Goal: Communication & Community: Ask a question

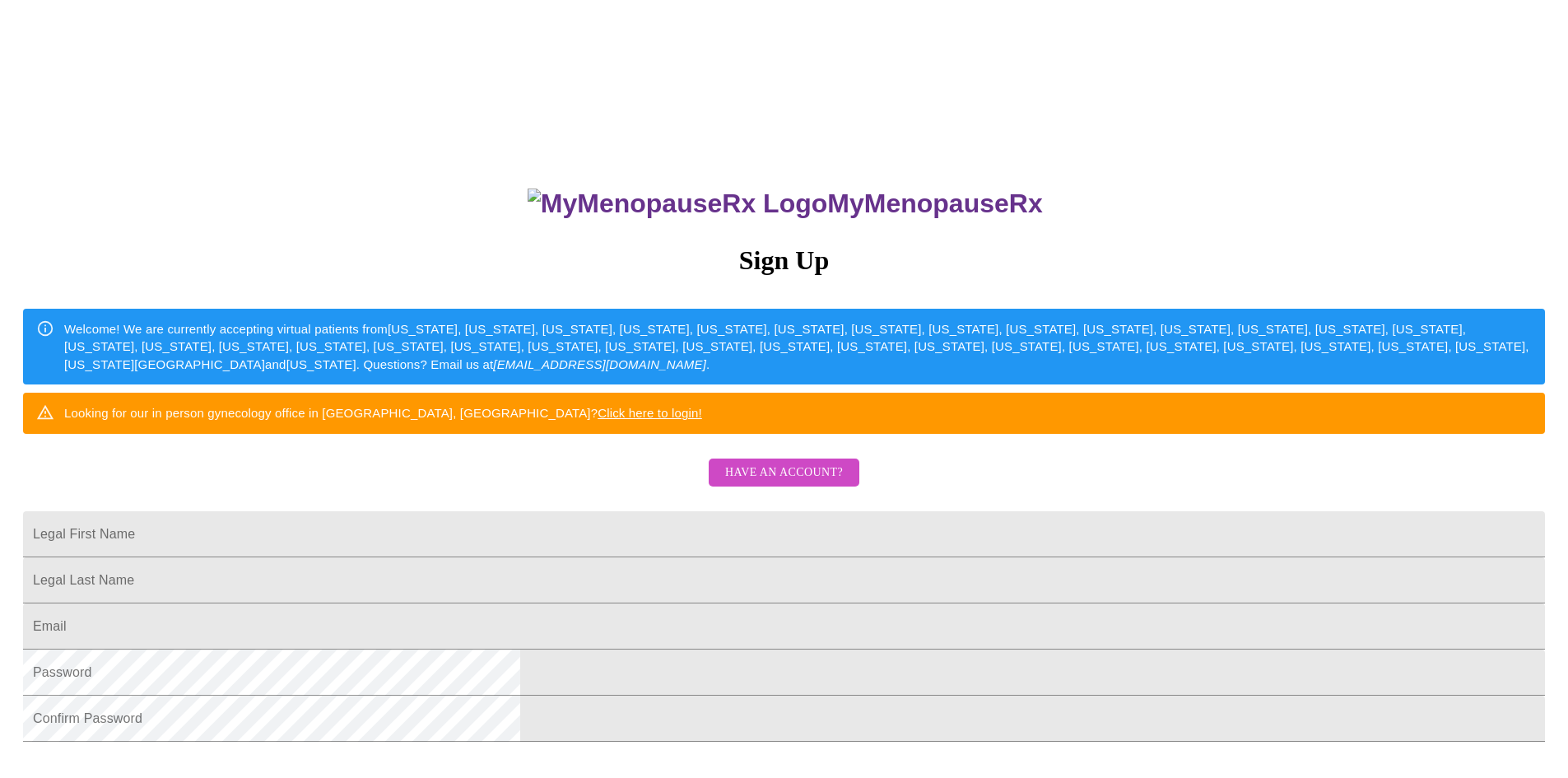
click at [768, 484] on span "Have an account?" at bounding box center [783, 472] width 118 height 20
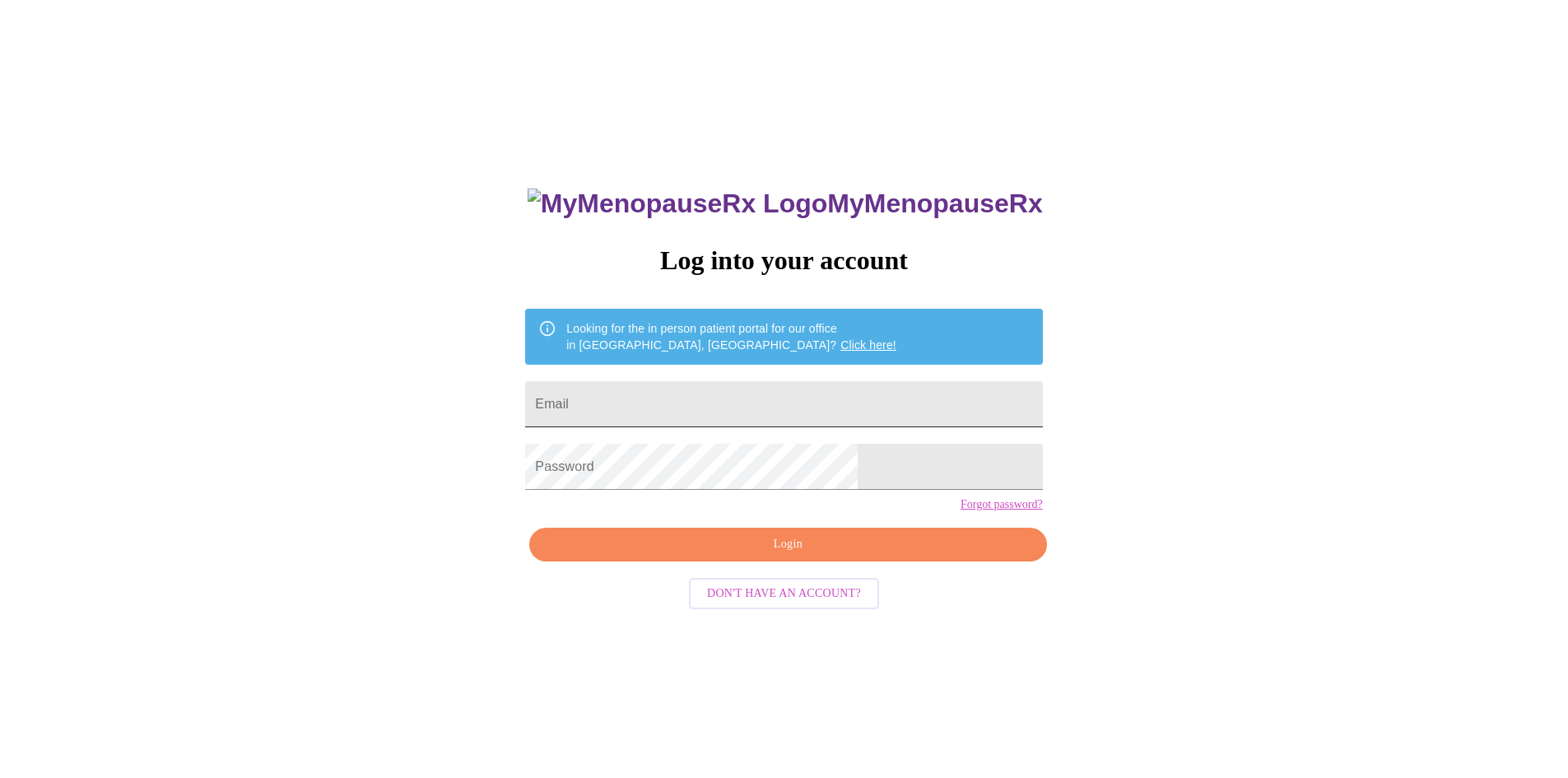
click at [715, 396] on input "Email" at bounding box center [783, 404] width 517 height 46
type input "[EMAIL_ADDRESS][DOMAIN_NAME]"
click at [870, 555] on span "Login" at bounding box center [788, 544] width 479 height 20
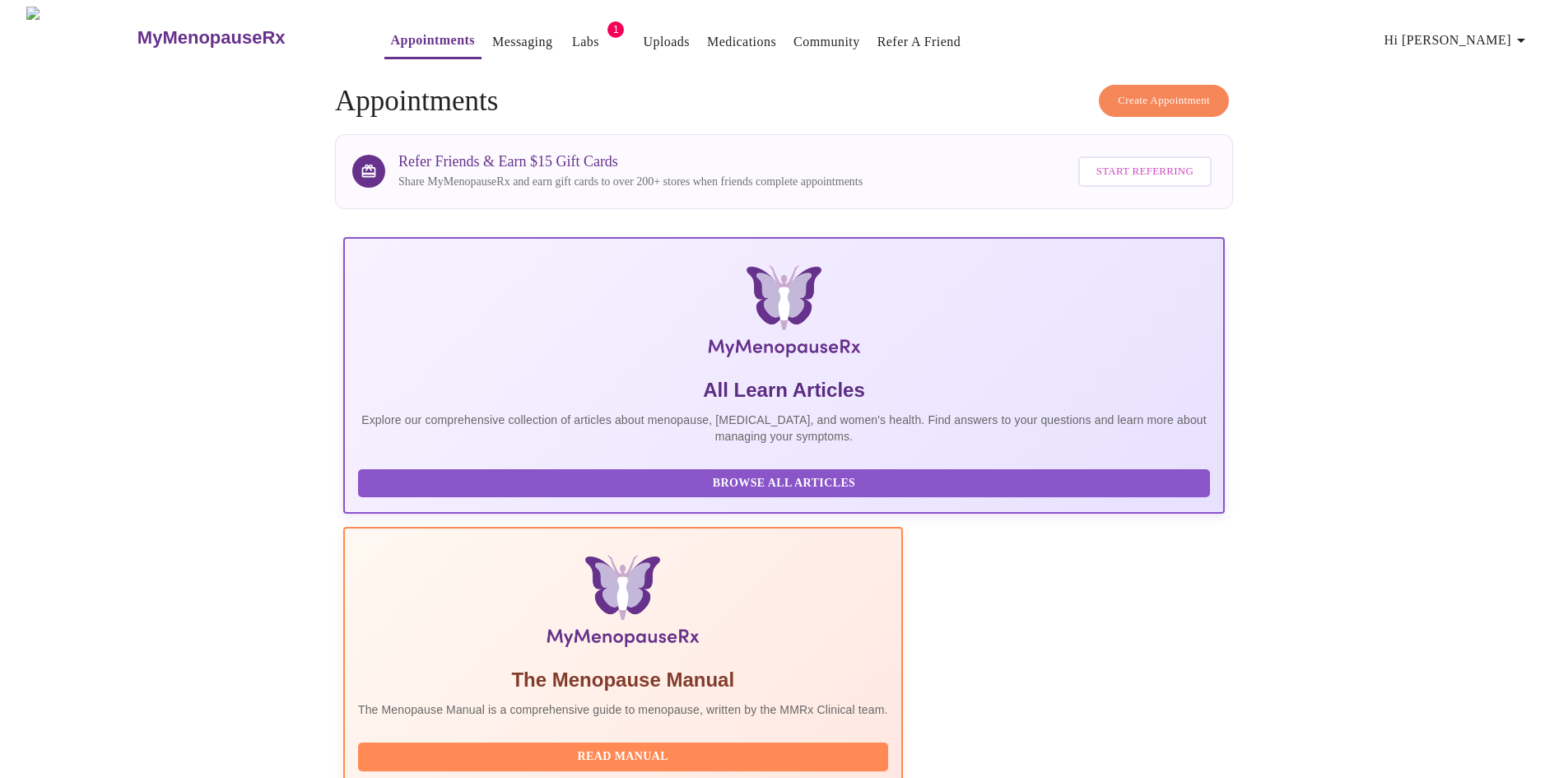
click at [572, 34] on link "Labs" at bounding box center [585, 42] width 27 height 23
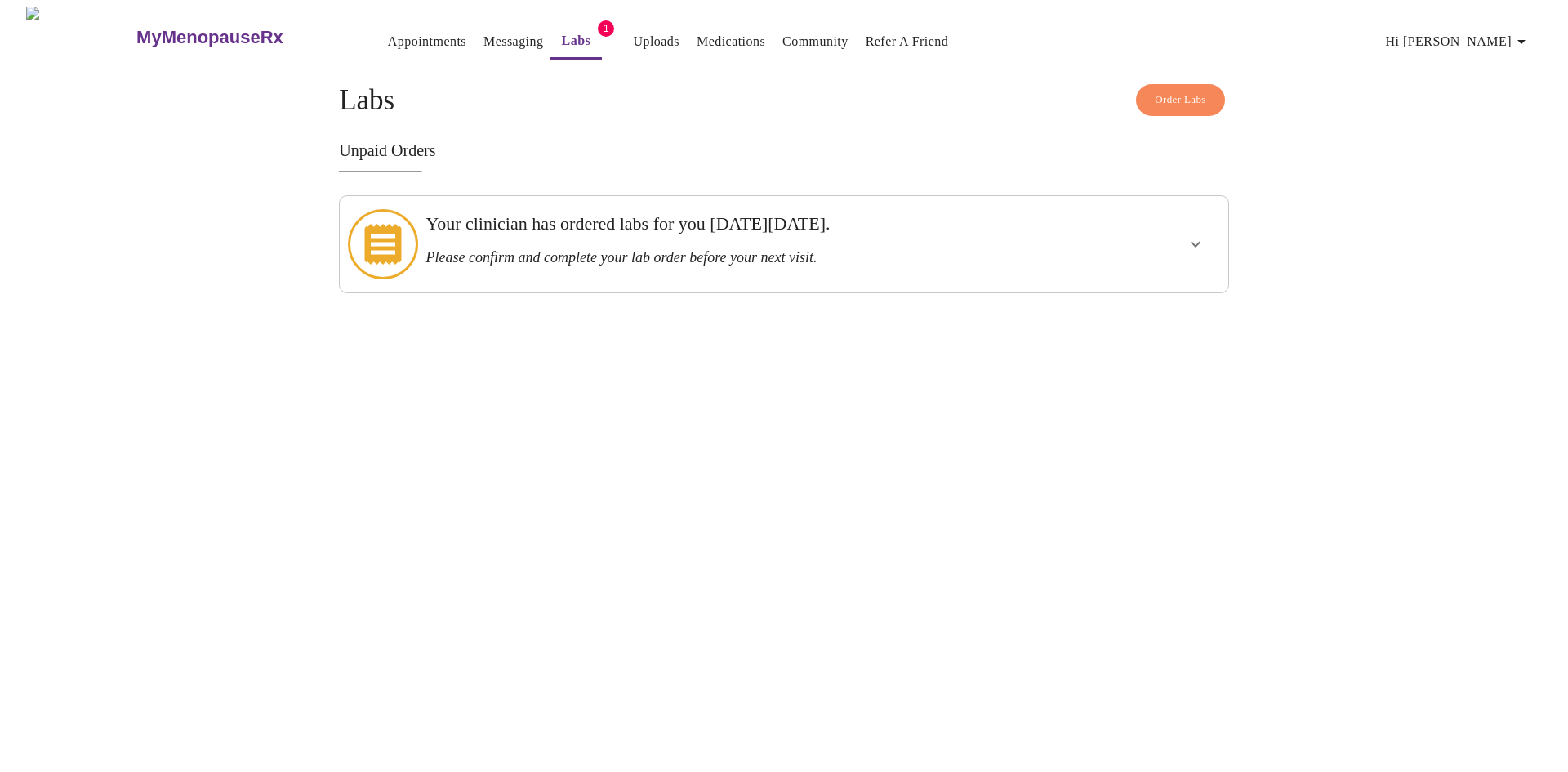
click at [1191, 234] on icon "show more" at bounding box center [1195, 244] width 19 height 19
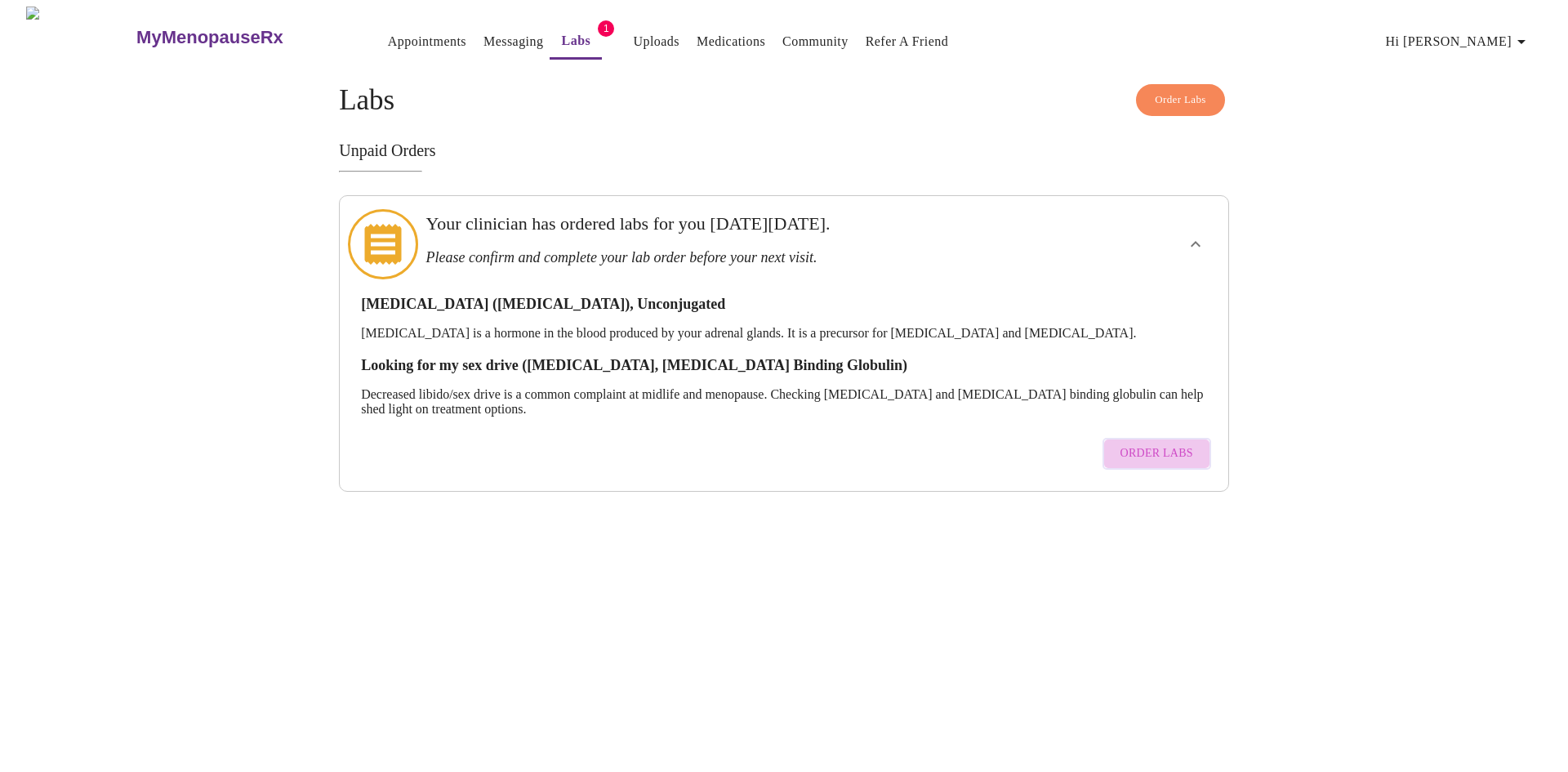
click at [1165, 444] on span "Order Labs" at bounding box center [1156, 454] width 73 height 20
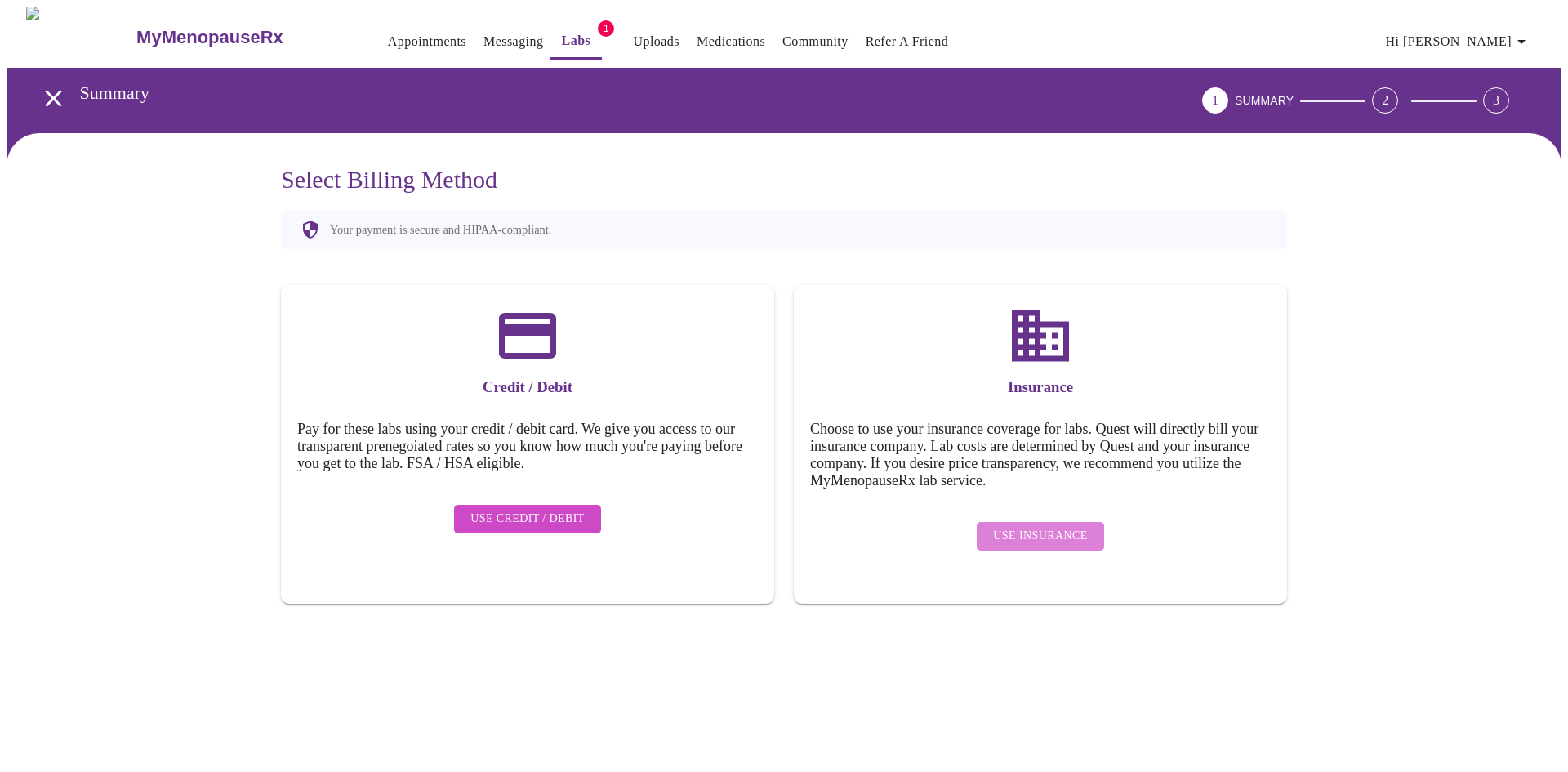
click at [1049, 526] on span "Use Insurance" at bounding box center [1039, 536] width 94 height 20
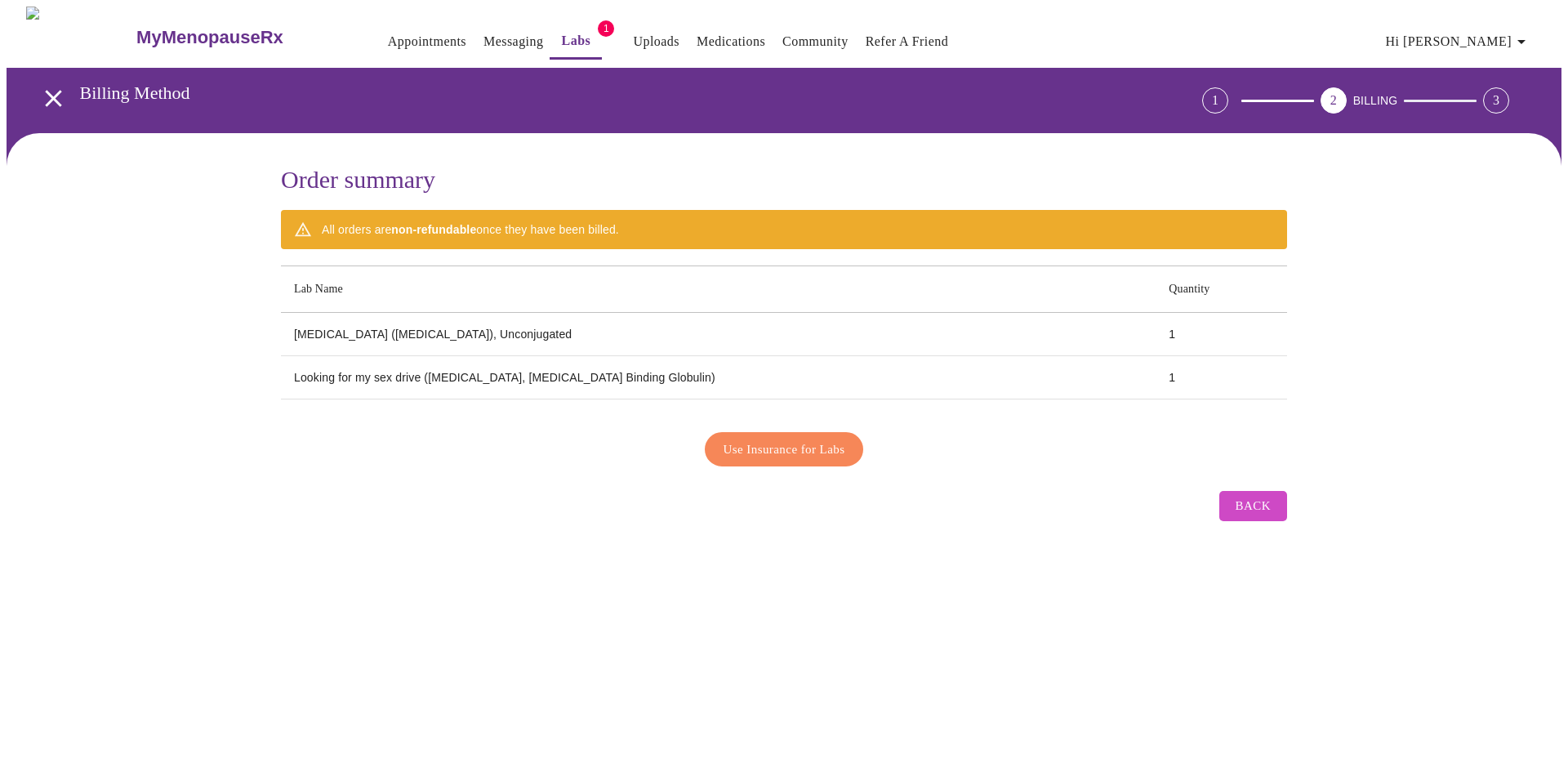
click at [811, 439] on span "Use Insurance for Labs" at bounding box center [784, 449] width 122 height 21
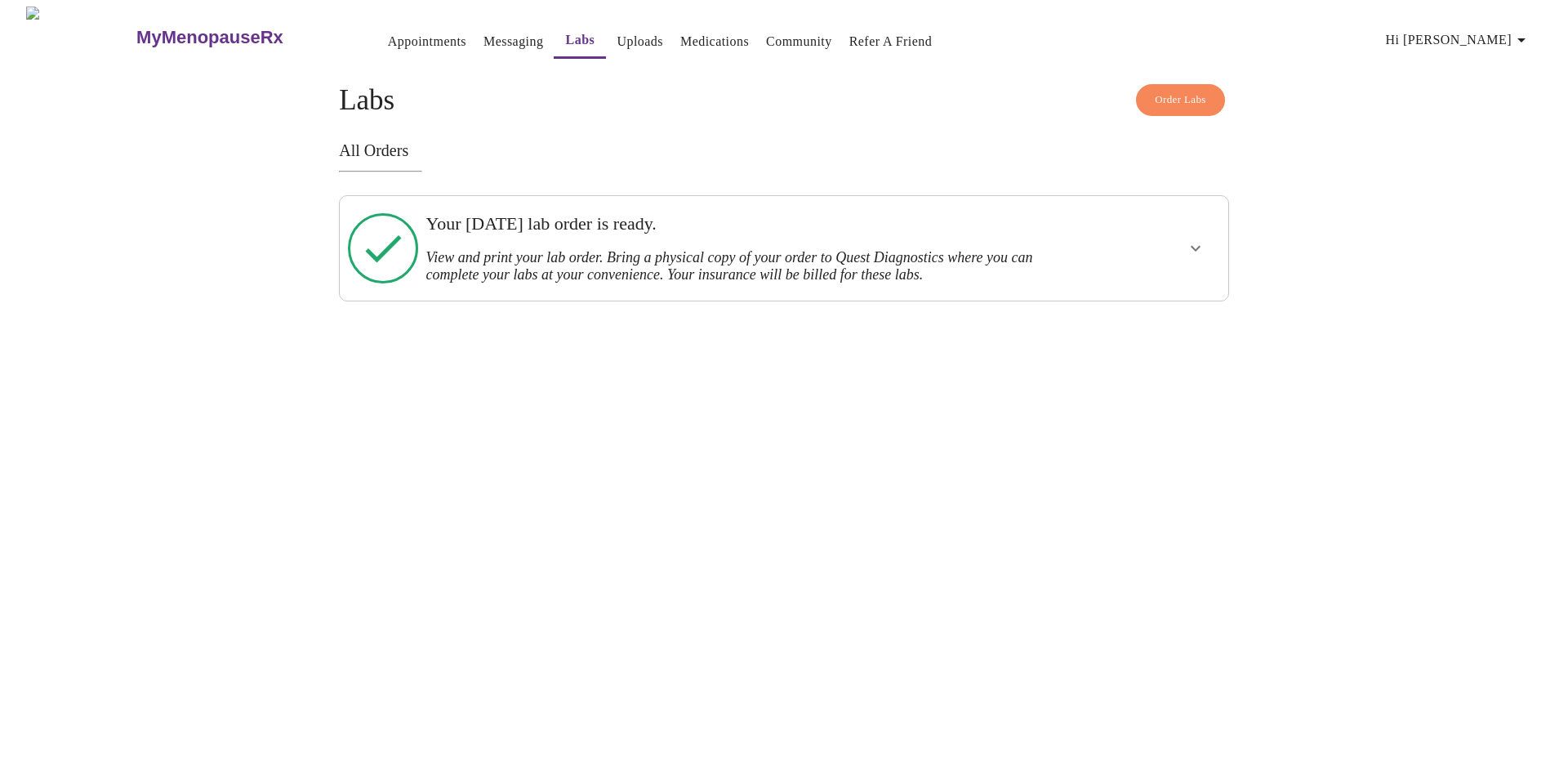
click at [1196, 243] on icon "show more" at bounding box center [1195, 248] width 19 height 19
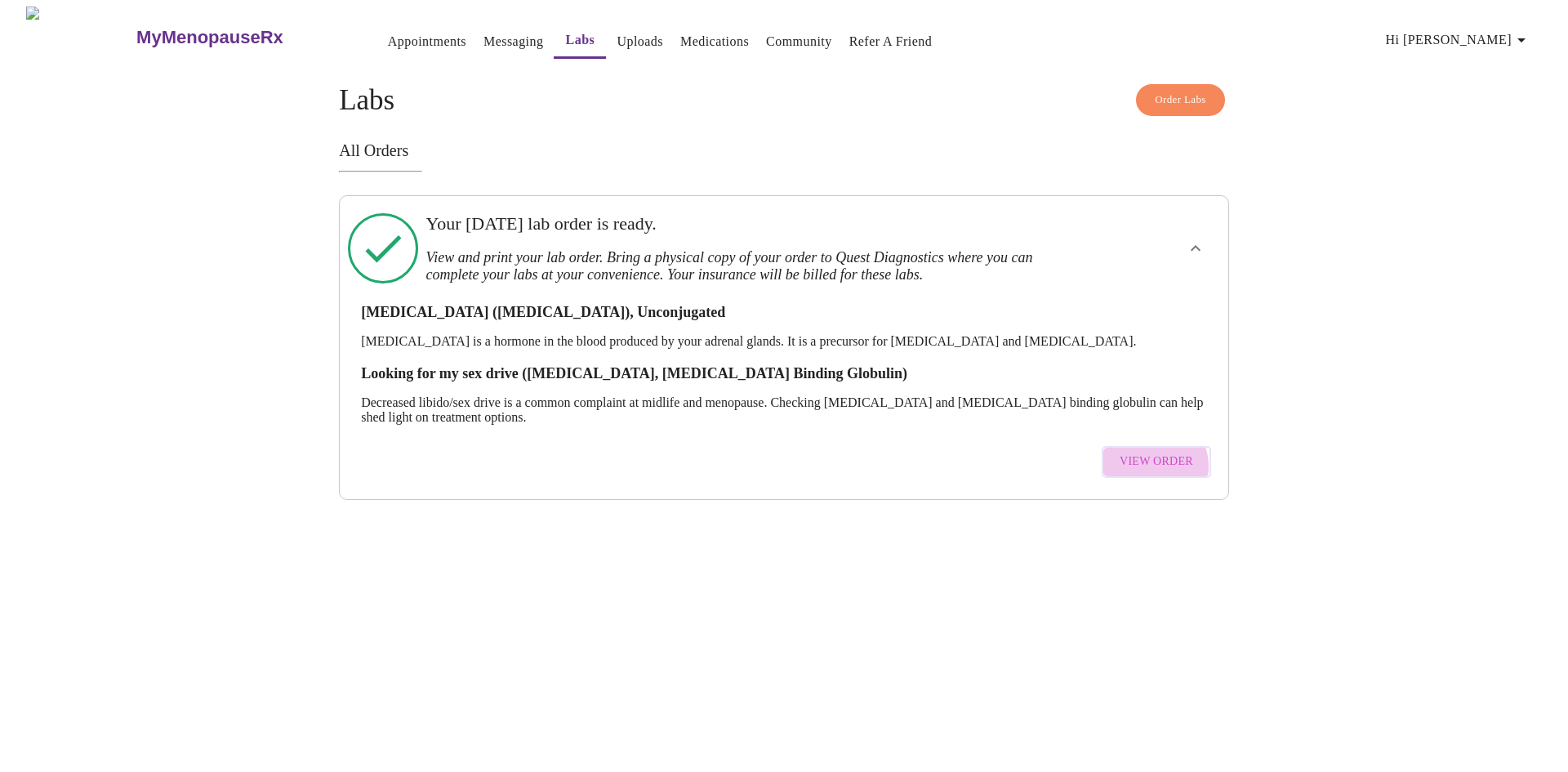
click at [1153, 456] on span "View Order" at bounding box center [1156, 461] width 74 height 20
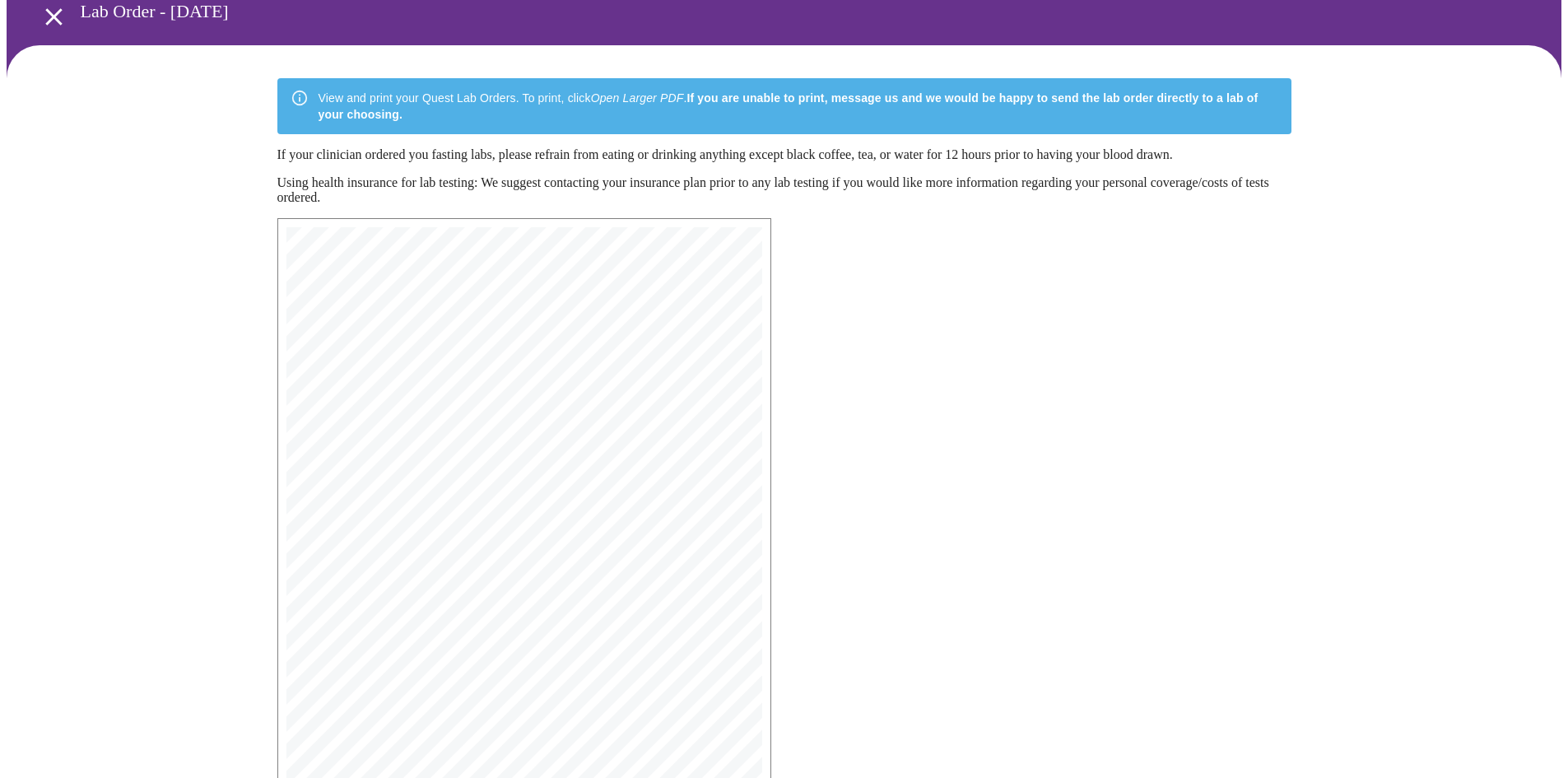
scroll to position [234, 0]
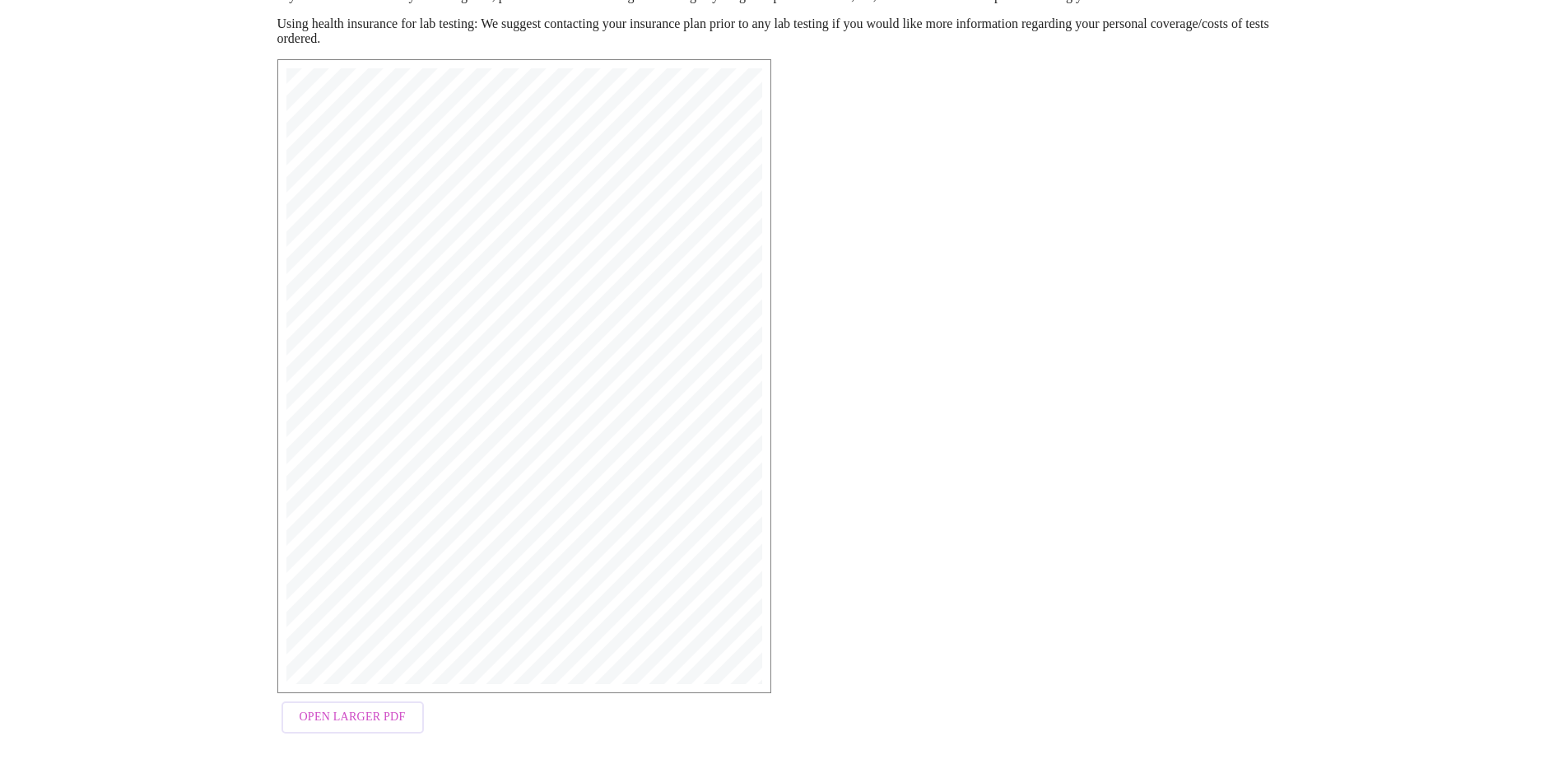
click at [375, 722] on span "Open Larger PDF" at bounding box center [353, 717] width 106 height 20
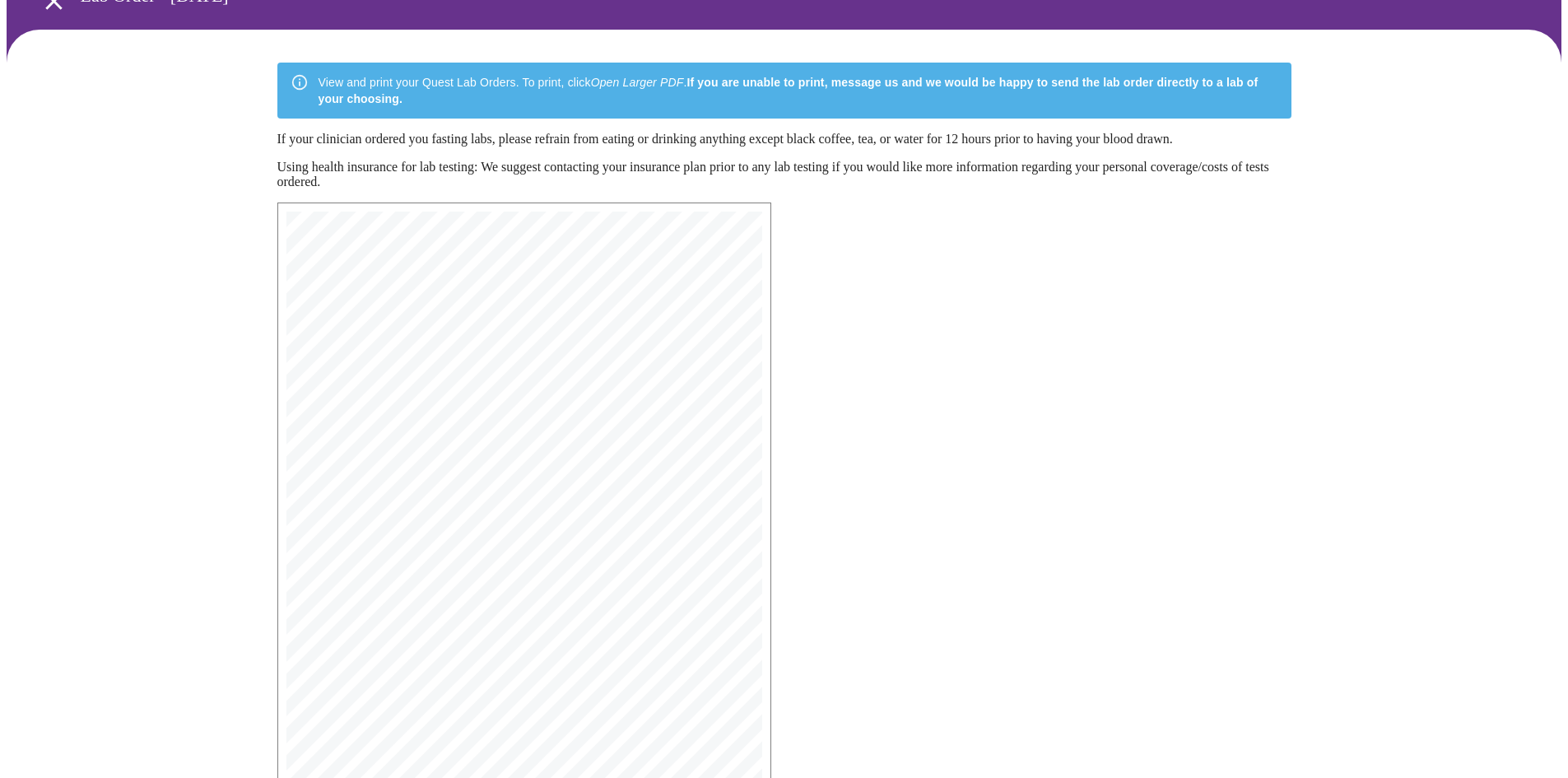
scroll to position [0, 0]
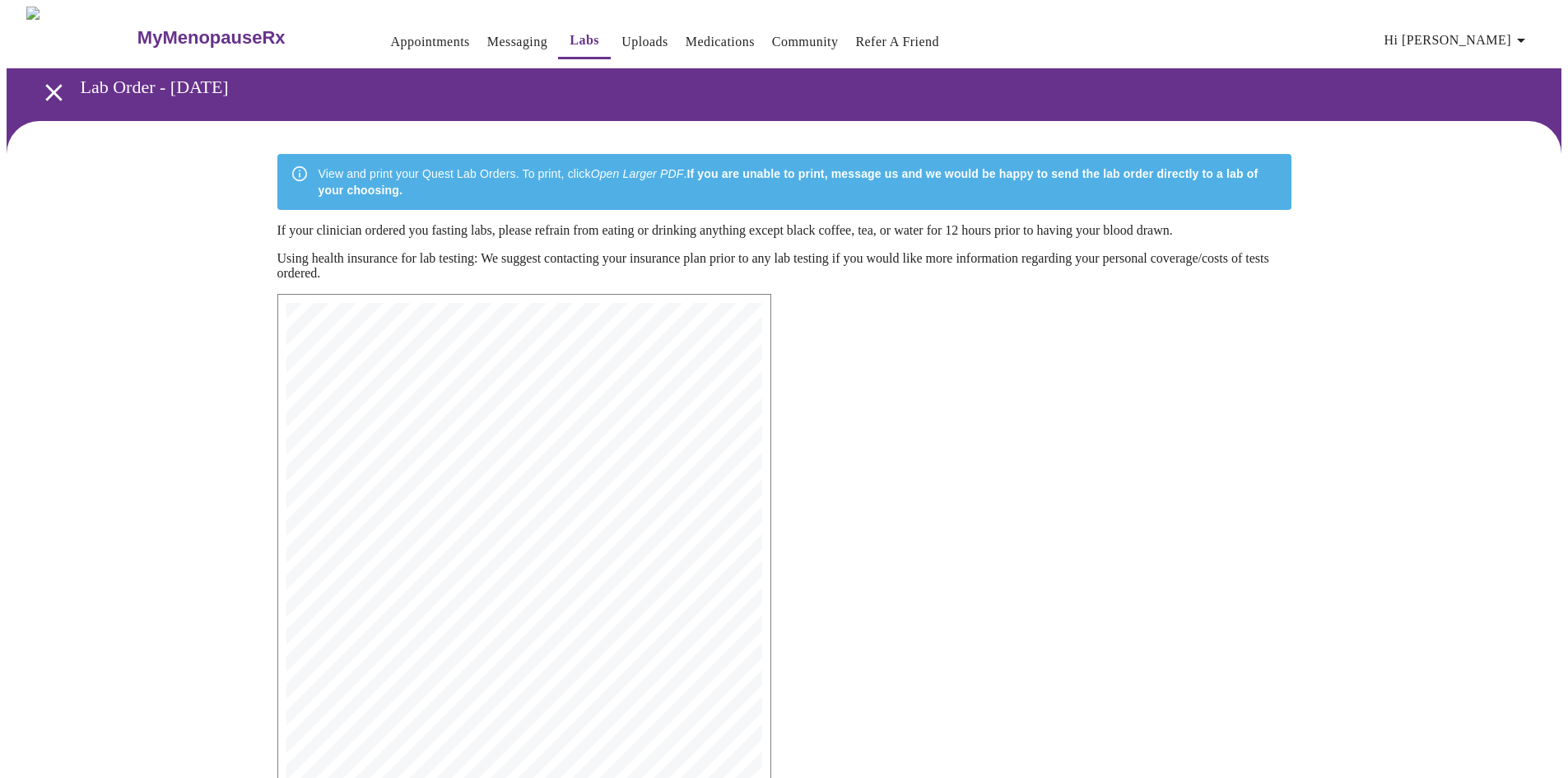
click at [488, 38] on link "Messaging" at bounding box center [517, 42] width 60 height 23
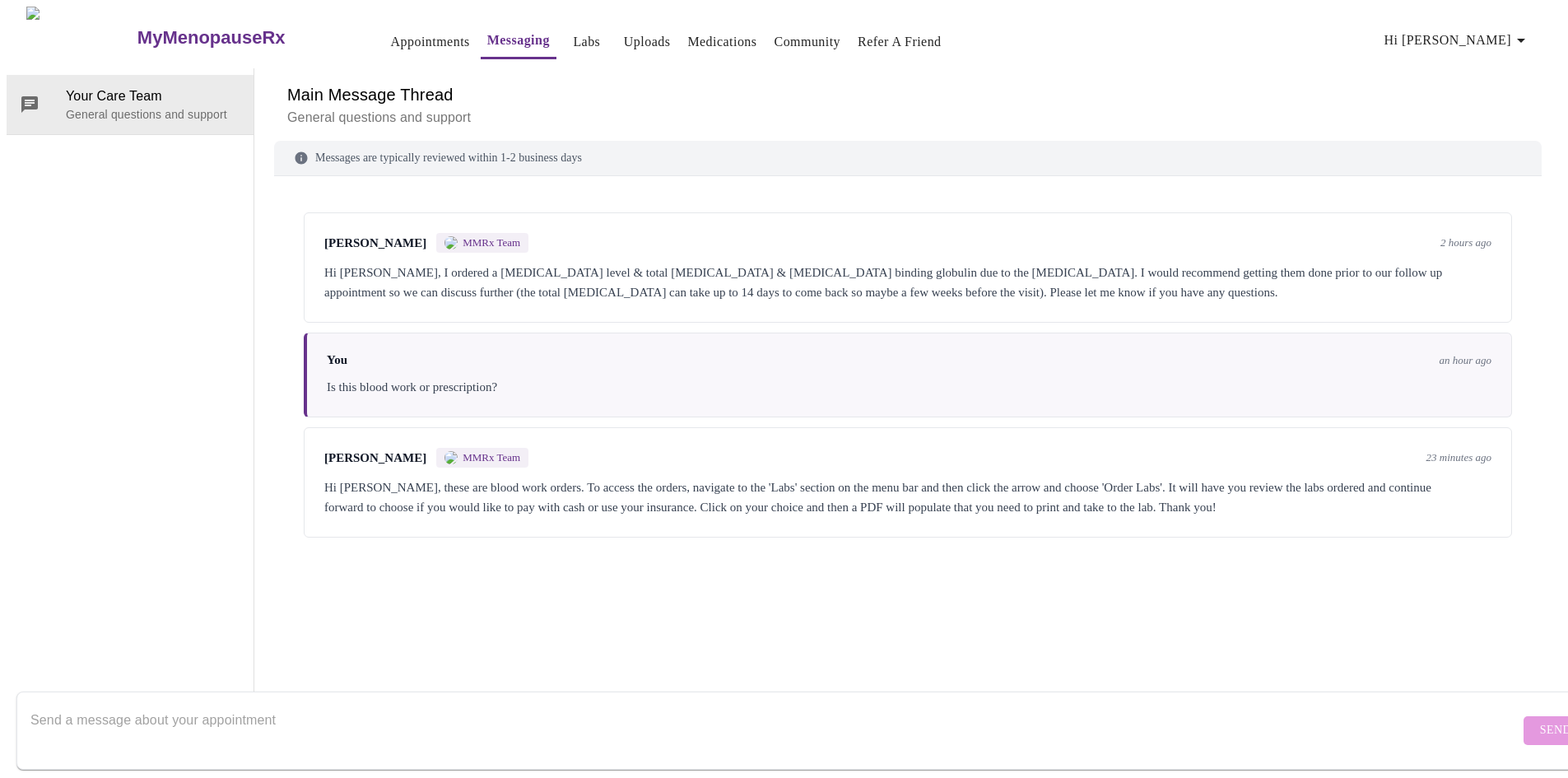
scroll to position [62, 0]
click at [232, 718] on textarea "Send a message about your appointment" at bounding box center [774, 730] width 1488 height 53
type textarea "C"
type textarea "Do I need to fast before i go to lab? Also, I usually go to [GEOGRAPHIC_DATA] C…"
click at [1523, 716] on button "Send" at bounding box center [1555, 730] width 65 height 29
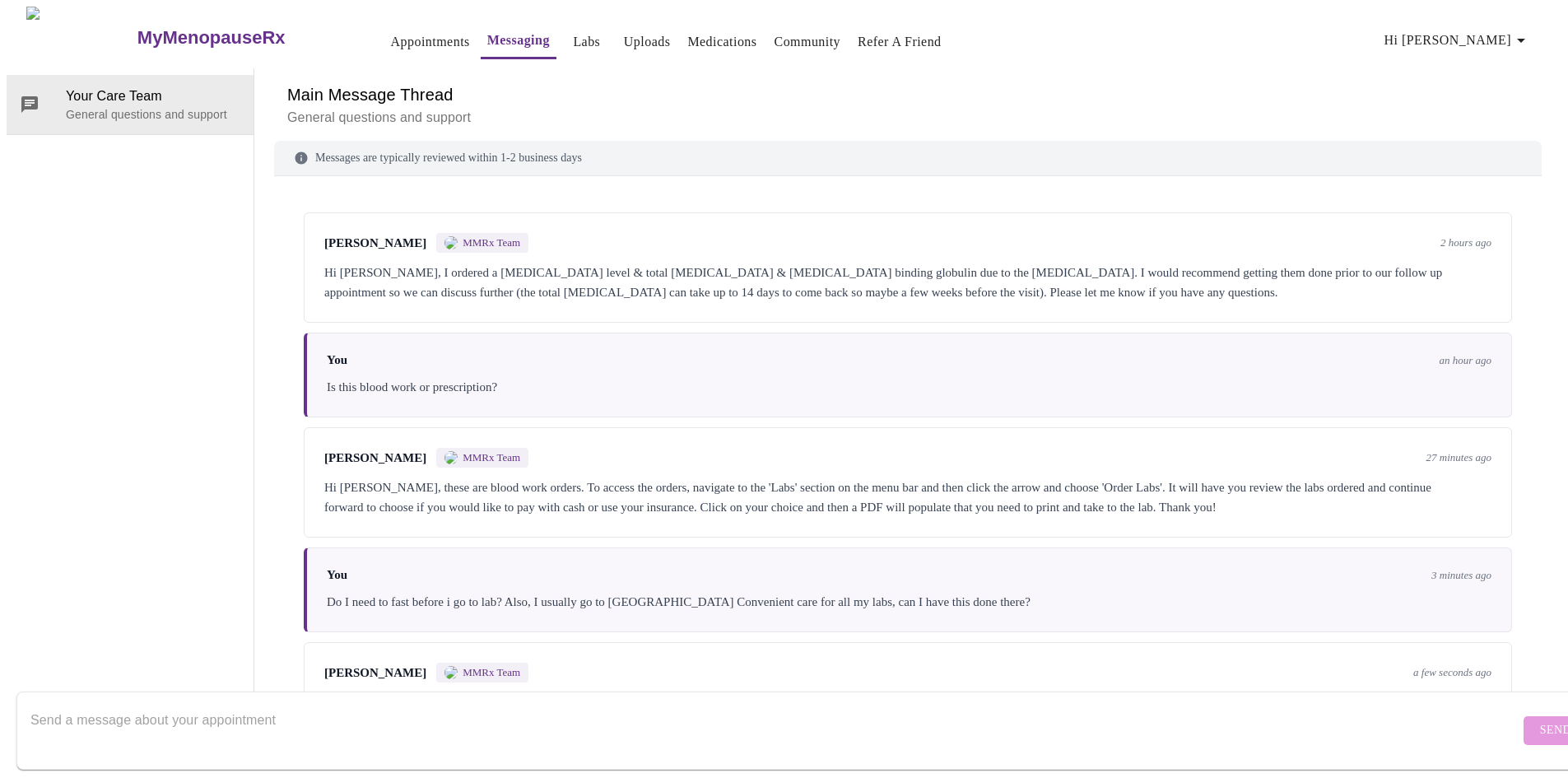
scroll to position [60, 0]
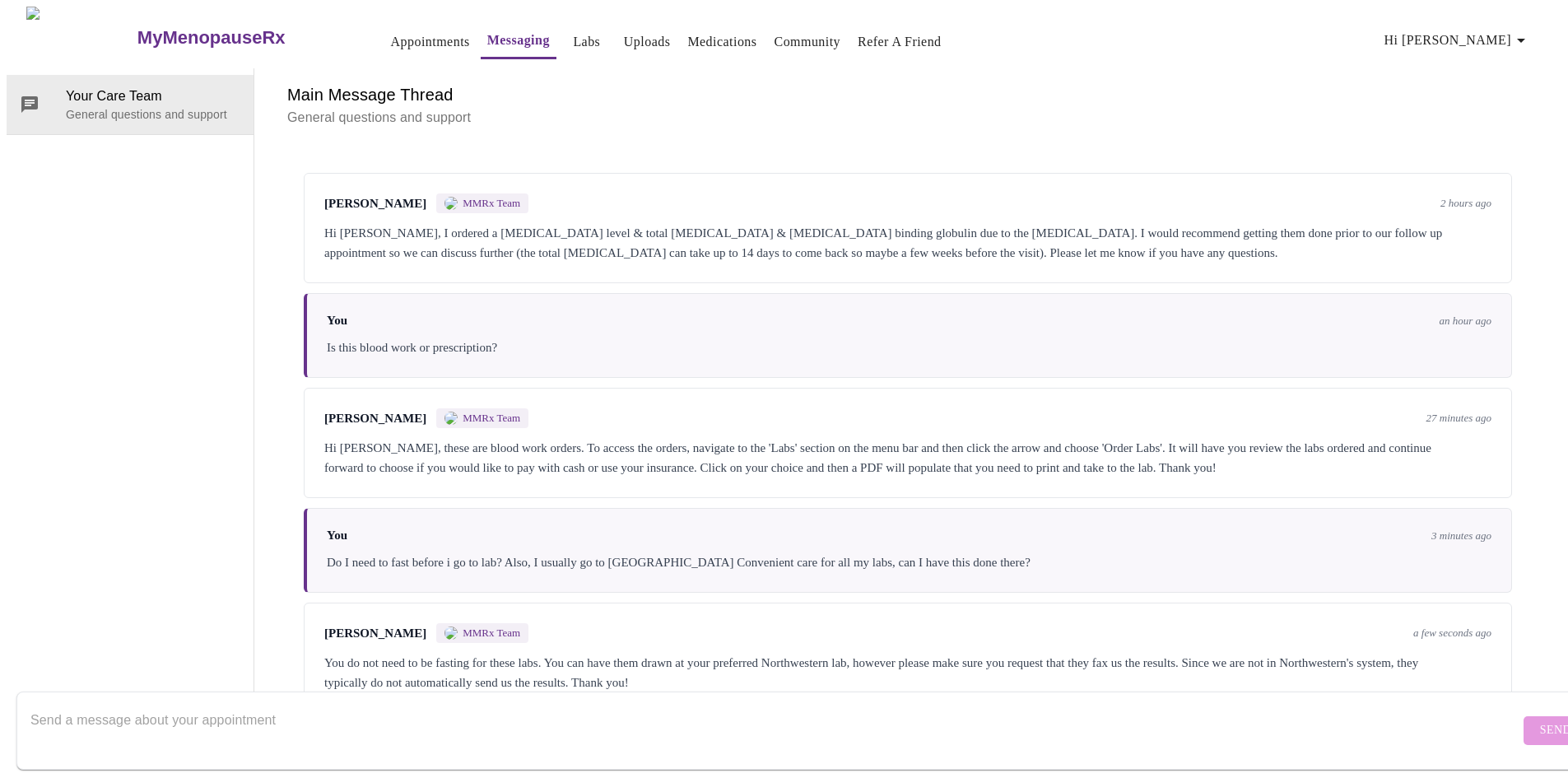
click at [225, 704] on textarea "Send a message about your appointment" at bounding box center [774, 730] width 1488 height 53
type textarea "can you send me a good fax number to have them send you results?"
click at [1540, 721] on span "Send" at bounding box center [1555, 730] width 31 height 20
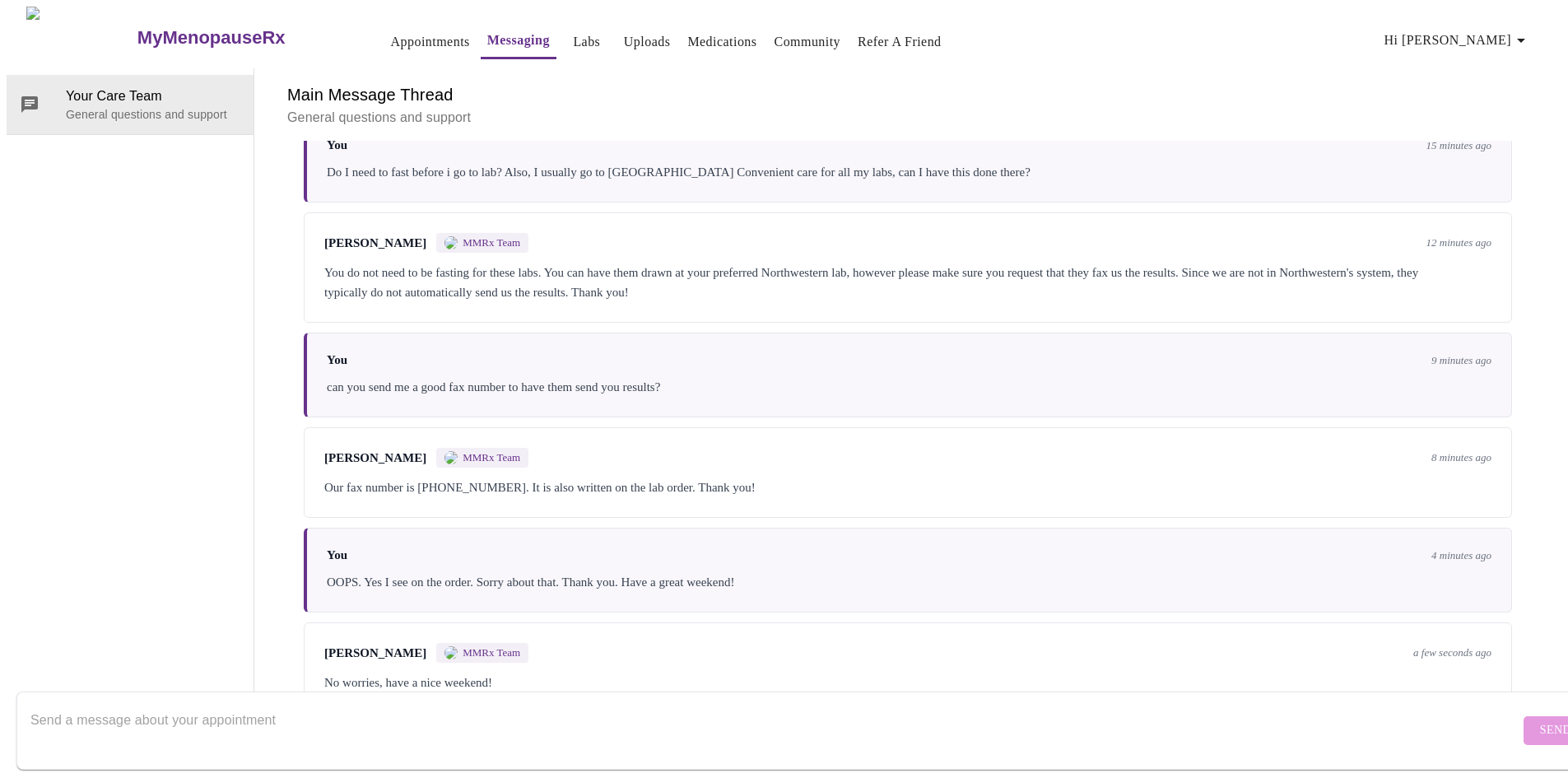
scroll to position [465, 0]
click at [1519, 34] on icon "button" at bounding box center [1520, 40] width 19 height 19
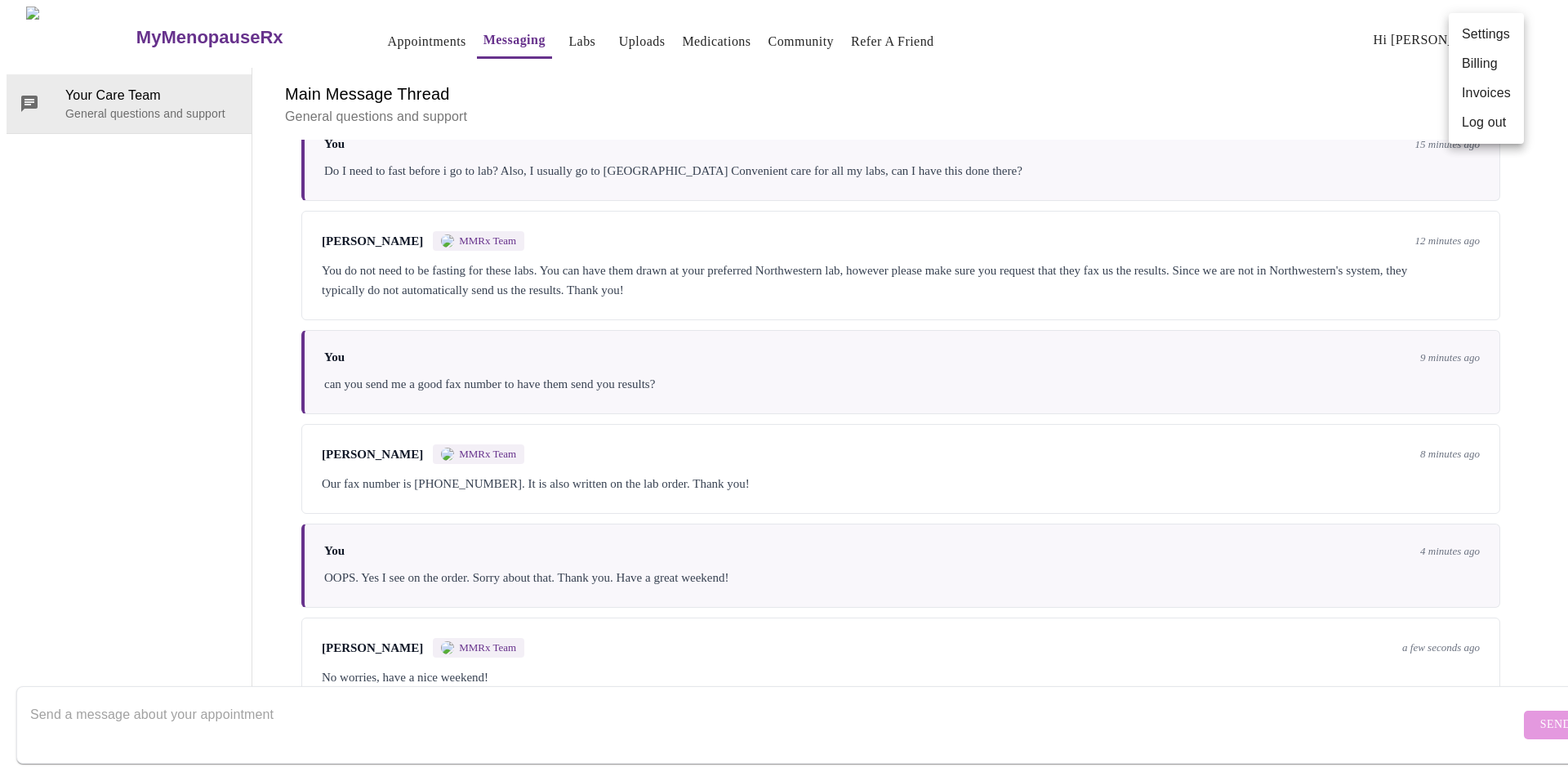
click at [1495, 125] on li "Log out" at bounding box center [1486, 123] width 75 height 30
